Goal: Feedback & Contribution: Contribute content

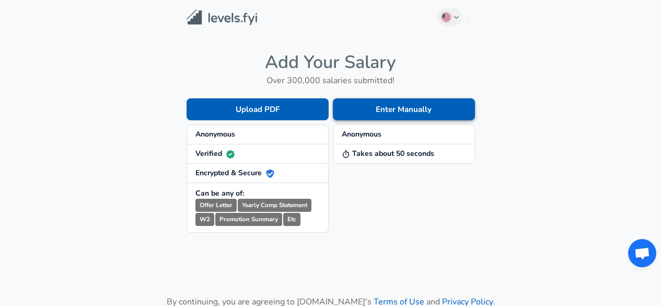
click at [380, 110] on button "Enter Manually" at bounding box center [404, 109] width 142 height 22
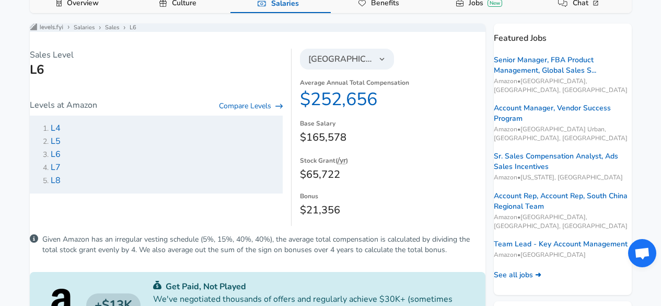
scroll to position [202, 0]
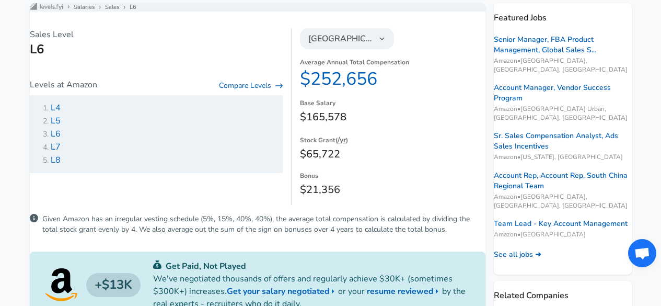
click at [61, 139] on span "L6" at bounding box center [56, 133] width 10 height 11
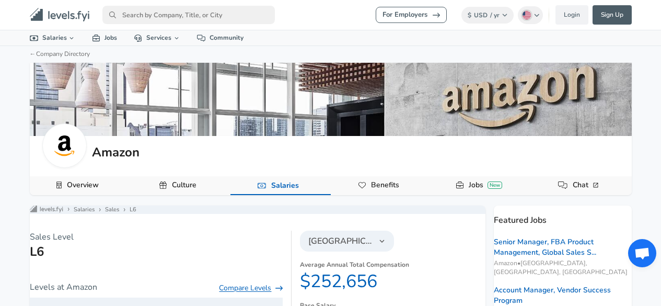
click at [238, 293] on link "Compare Levels" at bounding box center [251, 288] width 64 height 10
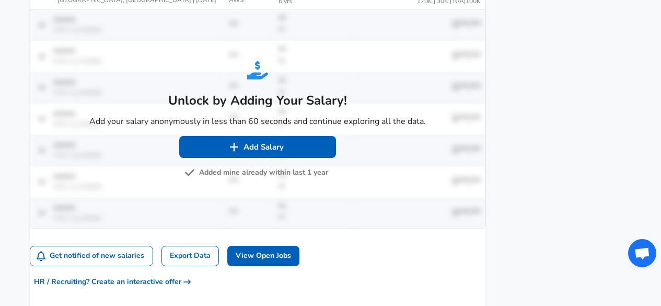
scroll to position [835, 0]
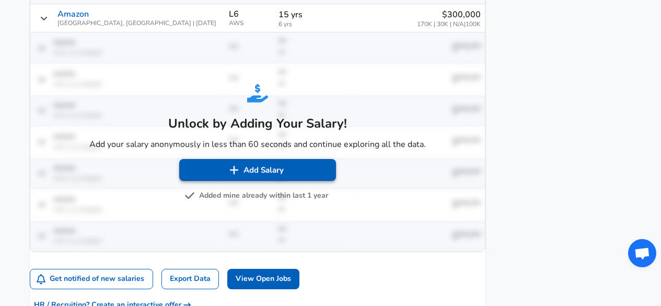
click at [257, 181] on button "Add Salary" at bounding box center [257, 170] width 157 height 22
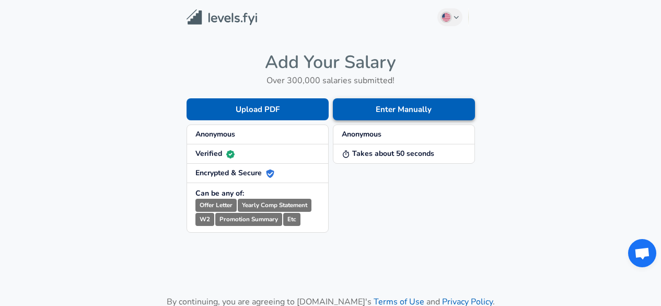
click at [397, 111] on button "Enter Manually" at bounding box center [404, 109] width 142 height 22
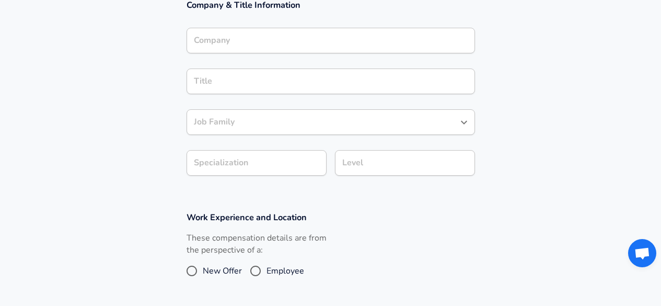
scroll to position [220, 0]
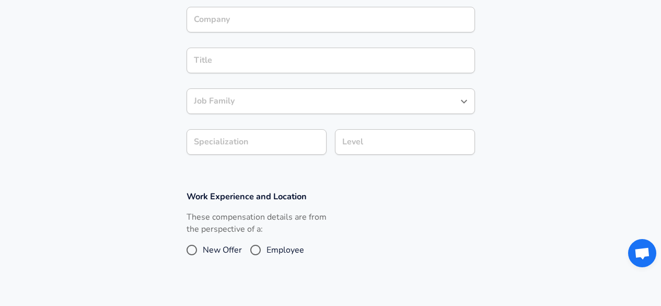
click at [437, 109] on input "Job Family" at bounding box center [322, 101] width 263 height 16
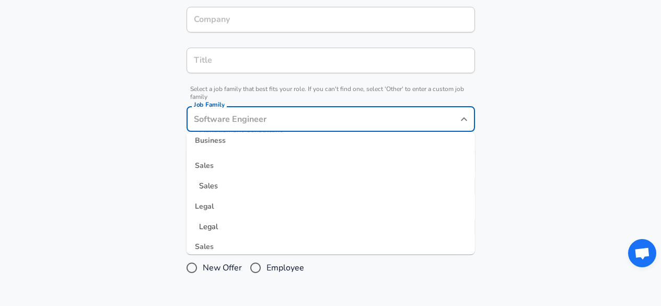
scroll to position [463, 0]
click at [346, 176] on div "Legal" at bounding box center [330, 187] width 288 height 25
click at [208, 167] on span "Sales" at bounding box center [208, 167] width 19 height 10
type input "Sales"
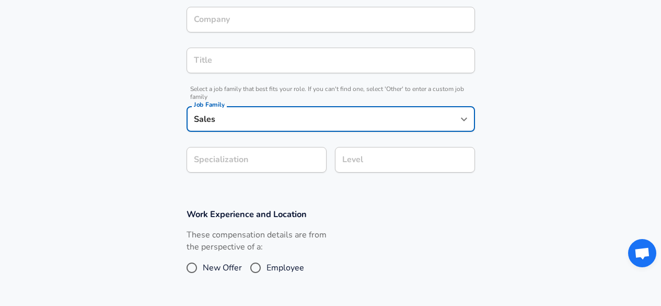
click at [240, 159] on section "Company & Title Information Company Company Title Title Select a job family tha…" at bounding box center [330, 81] width 661 height 230
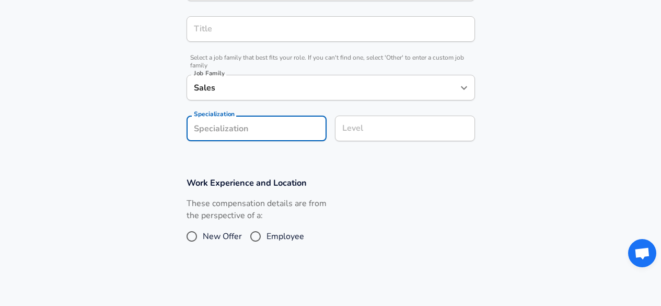
click at [351, 130] on input "Level" at bounding box center [404, 128] width 131 height 16
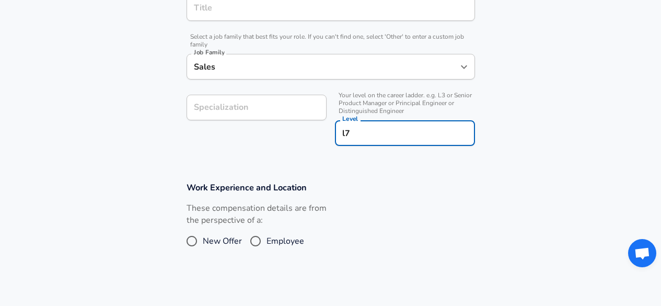
type input "l7"
click at [236, 5] on div "Company & Title Information Company Company Title Title Select a job family tha…" at bounding box center [330, 39] width 313 height 227
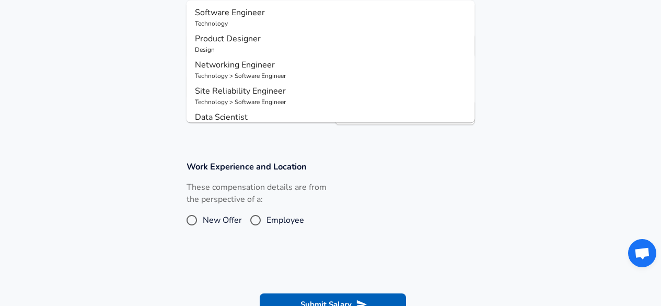
scroll to position [220, 0]
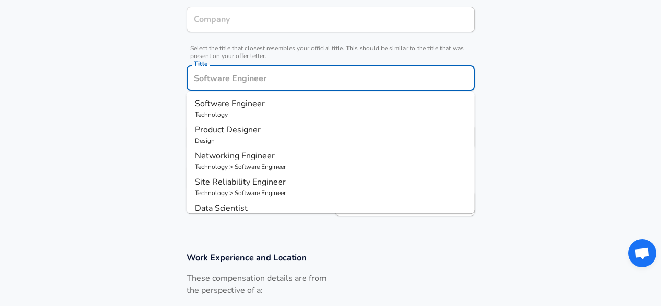
click at [550, 124] on section "Company & Title Information Company Company Select the title that closest resem…" at bounding box center [330, 102] width 661 height 273
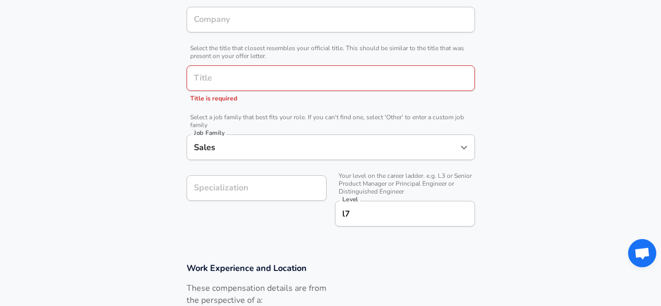
click at [271, 85] on input "Title" at bounding box center [330, 78] width 279 height 16
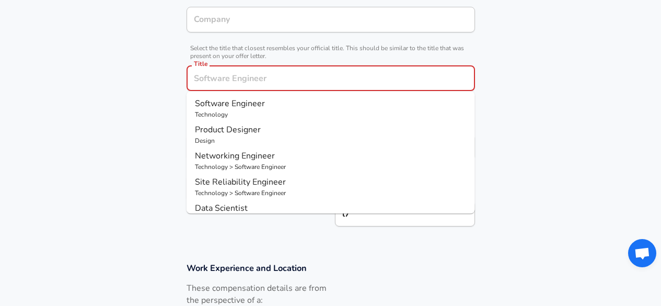
type input "M"
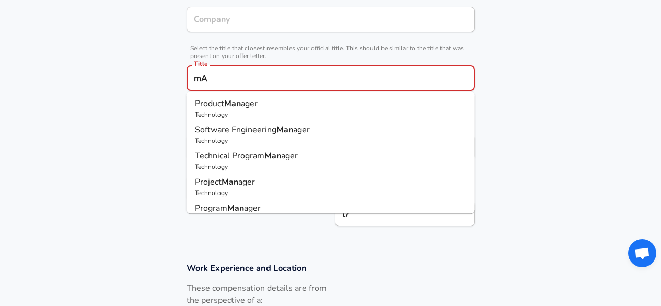
type input "m"
type input "manager"
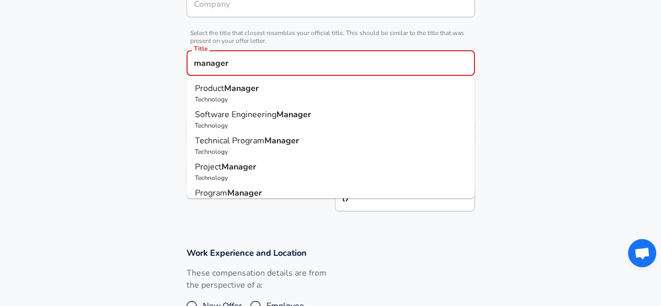
click at [245, 24] on div "Company Company" at bounding box center [330, 3] width 288 height 41
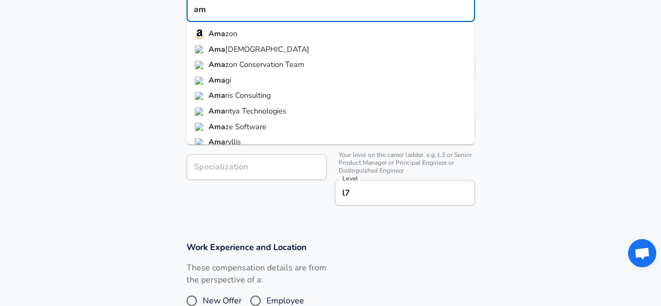
type input "a"
click at [240, 39] on li "Ama zon" at bounding box center [330, 34] width 288 height 16
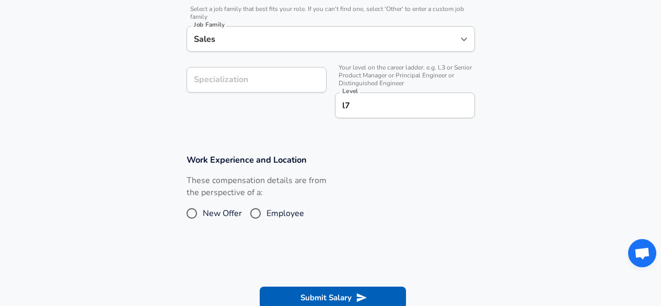
scroll to position [322, 0]
type input "Amazon"
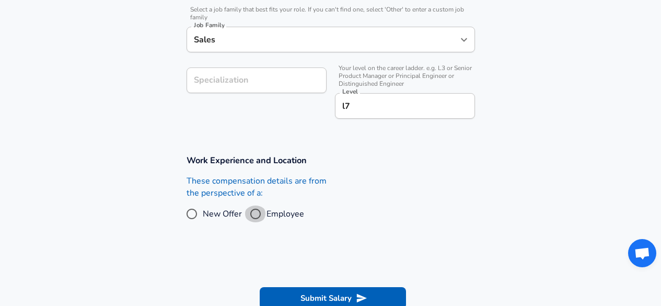
click at [257, 210] on input "Employee" at bounding box center [255, 213] width 22 height 17
radio input "true"
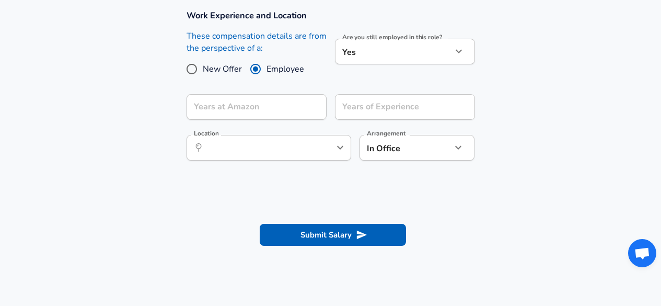
scroll to position [465, 0]
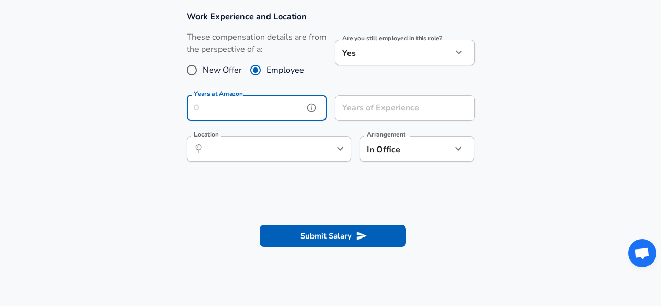
click at [294, 97] on input "Years at Amazon" at bounding box center [244, 108] width 117 height 26
click at [255, 110] on input "Years at Amazon" at bounding box center [244, 108] width 117 height 26
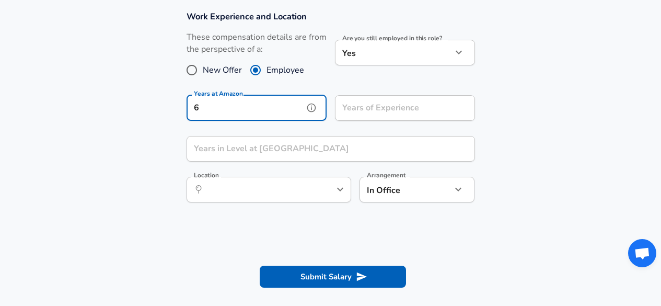
type input "6"
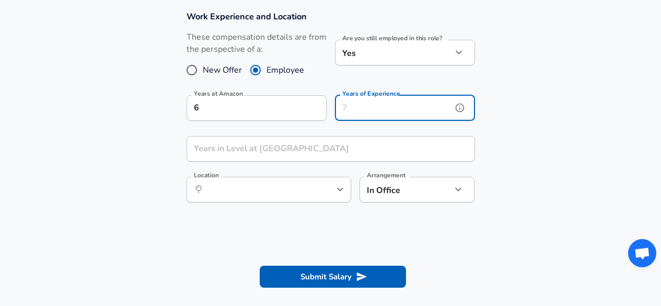
click at [366, 113] on input "Years of Experience" at bounding box center [393, 108] width 117 height 26
type input "25"
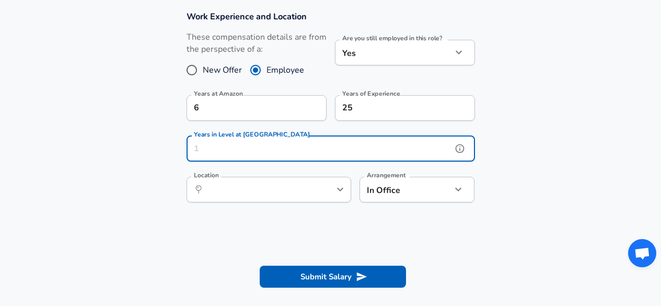
click at [231, 147] on input "Years in Level at [GEOGRAPHIC_DATA]" at bounding box center [318, 149] width 265 height 26
type input "3"
type input "6"
click at [310, 192] on input "Location" at bounding box center [257, 189] width 107 height 16
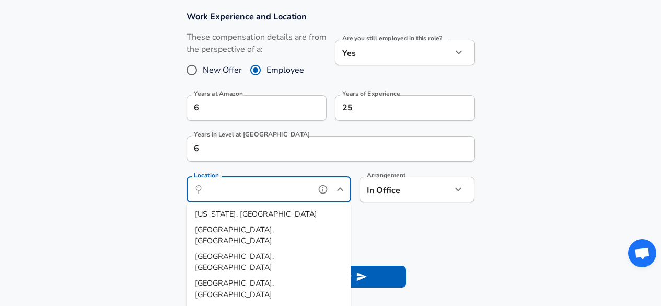
click at [268, 217] on li "[US_STATE], [GEOGRAPHIC_DATA]" at bounding box center [268, 214] width 165 height 16
type input "[US_STATE], [GEOGRAPHIC_DATA]"
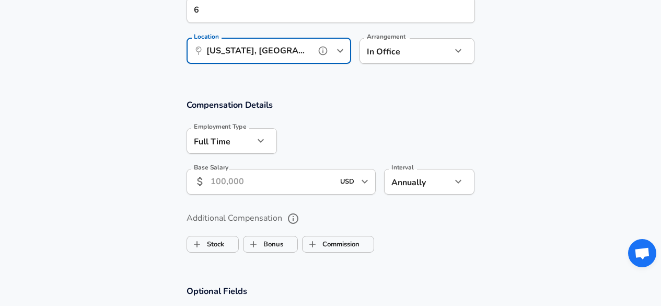
scroll to position [595, 0]
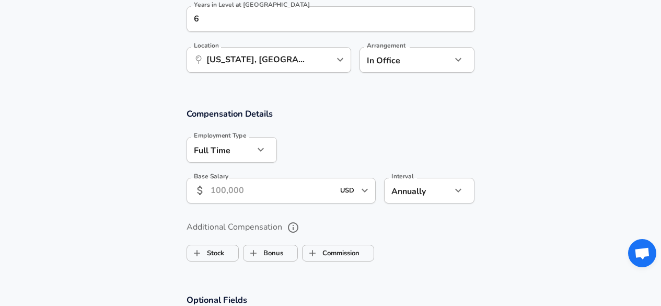
click at [249, 188] on input "Base Salary" at bounding box center [272, 191] width 124 height 26
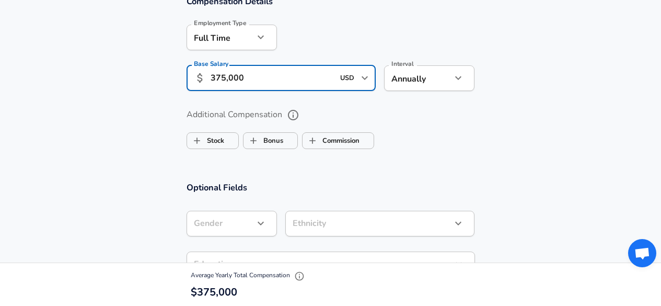
scroll to position [1, 0]
drag, startPoint x: 254, startPoint y: 81, endPoint x: 212, endPoint y: 79, distance: 42.9
click at [212, 79] on input "375,000" at bounding box center [272, 78] width 124 height 26
type input "400,000"
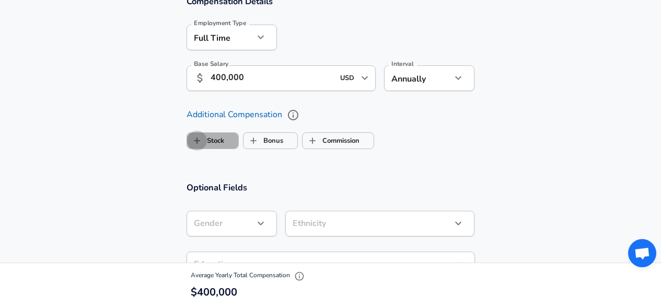
click at [206, 143] on input "Stock" at bounding box center [197, 141] width 20 height 20
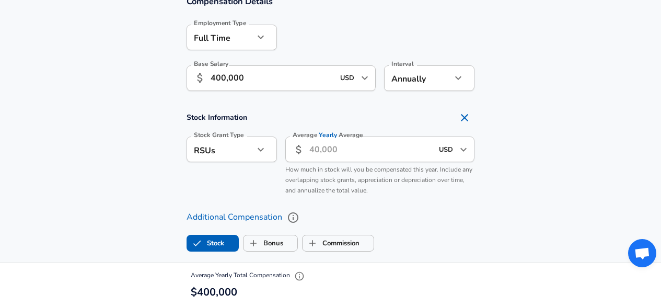
checkbox input "true"
click at [347, 149] on input "Average Yearly Average" at bounding box center [371, 149] width 124 height 26
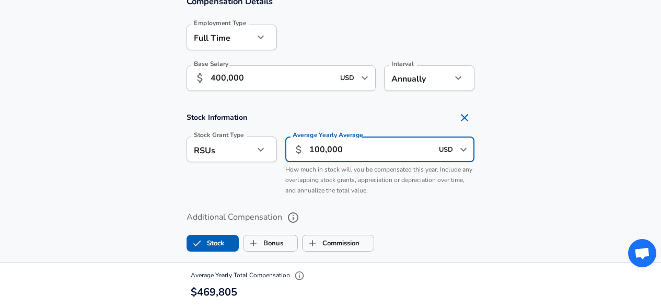
type input "100,000"
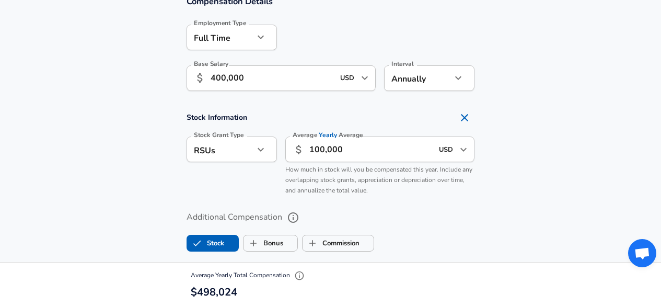
click at [418, 201] on div "Additional Compensation Stock Bonus Commission" at bounding box center [330, 227] width 313 height 55
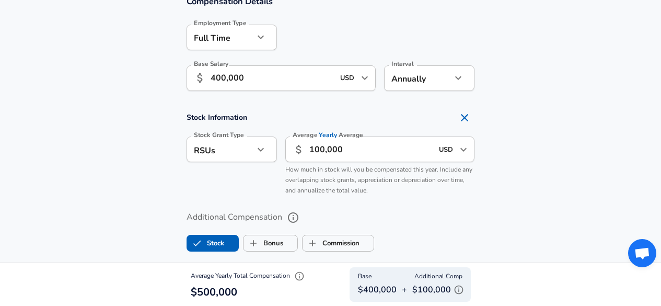
click at [220, 77] on input "400,000" at bounding box center [272, 78] width 124 height 26
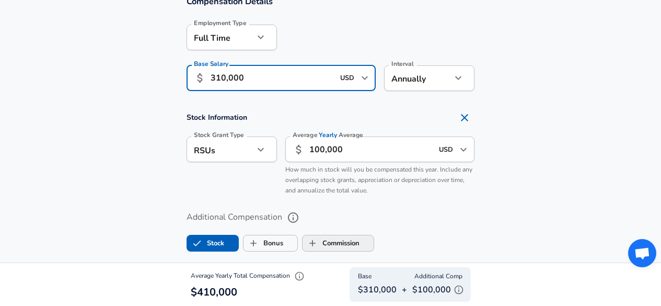
type input "310,000"
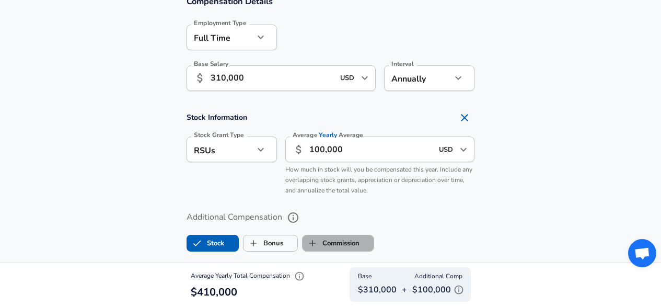
click at [337, 245] on label "Commission" at bounding box center [330, 243] width 57 height 20
checkbox input "true"
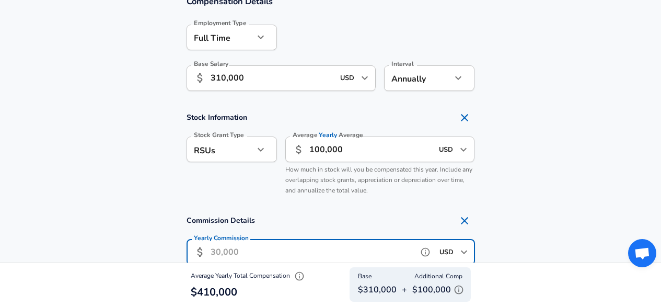
click at [221, 255] on input "Yearly Commission" at bounding box center [311, 252] width 203 height 26
type input "310,000"
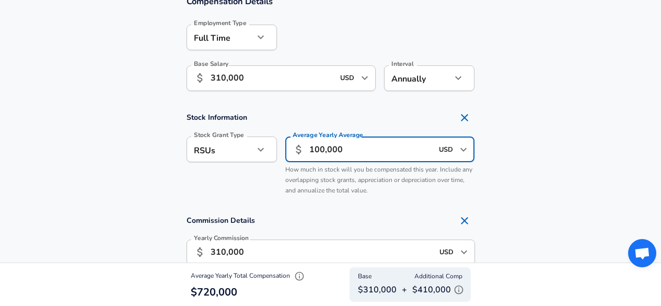
drag, startPoint x: 358, startPoint y: 147, endPoint x: 292, endPoint y: 146, distance: 66.3
click at [292, 146] on div "​ 100,000 USD ​ Average Yearly Average" at bounding box center [380, 149] width 190 height 26
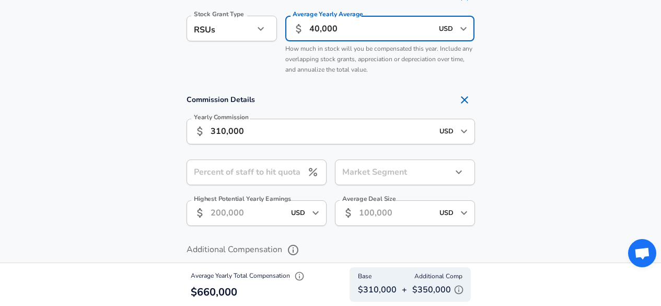
scroll to position [827, 0]
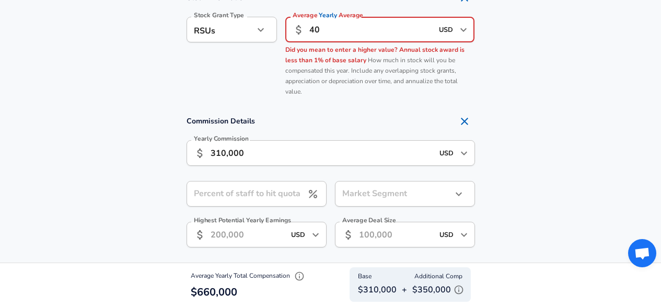
type input "4"
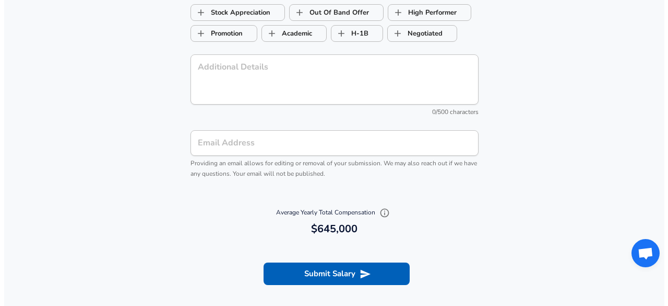
scroll to position [1270, 0]
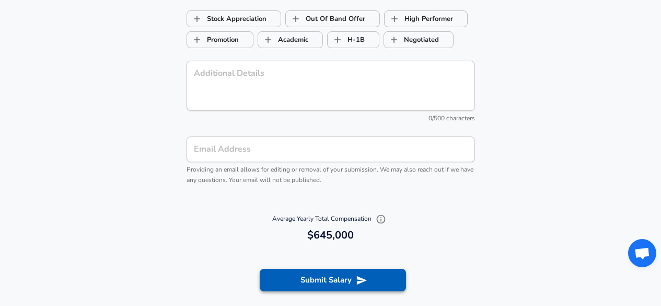
type input "25,000"
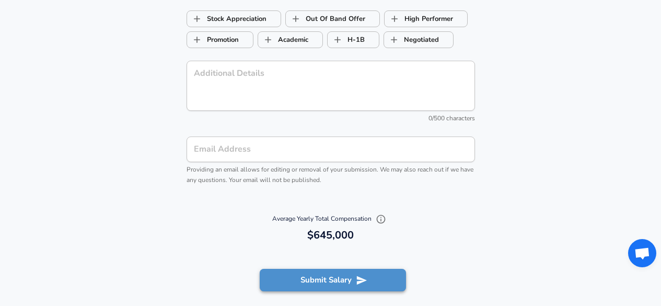
click at [337, 280] on button "Submit Salary" at bounding box center [333, 279] width 146 height 22
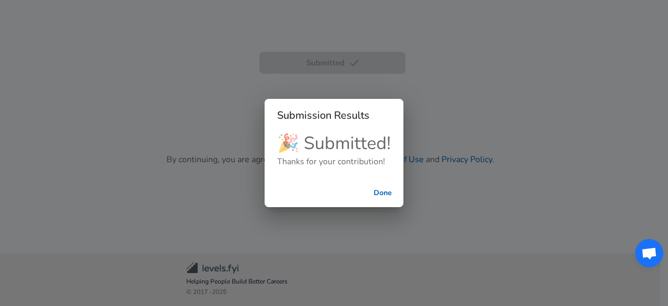
scroll to position [274, 0]
